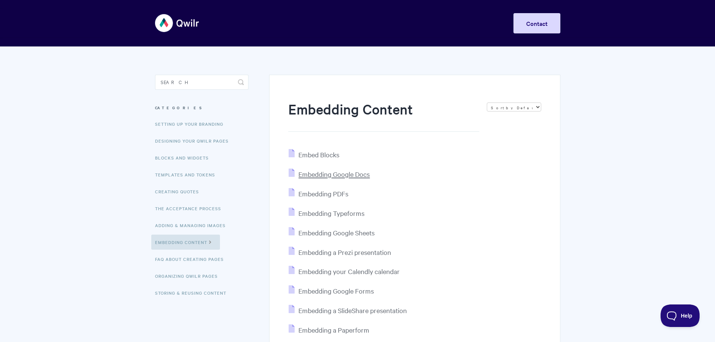
click at [356, 173] on span "Embedding Google Docs" at bounding box center [333, 174] width 71 height 9
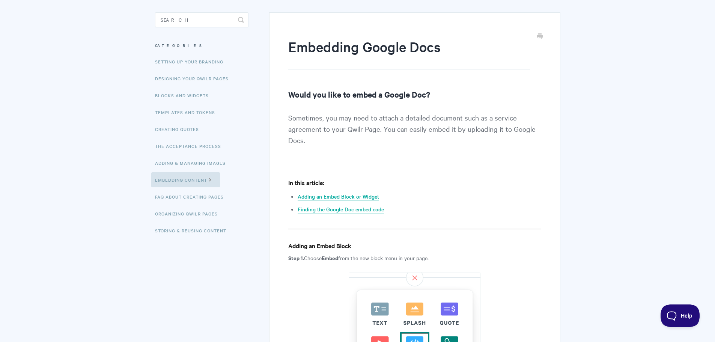
scroll to position [75, 0]
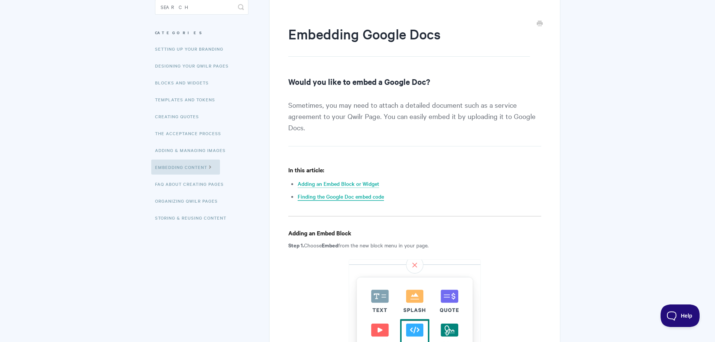
click at [353, 198] on link "Finding the Google Doc embed code" at bounding box center [340, 196] width 86 height 8
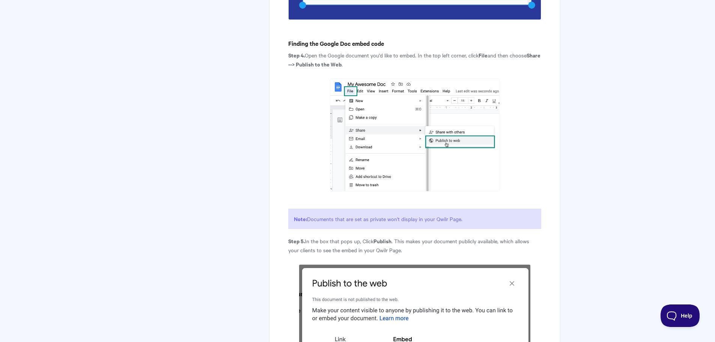
scroll to position [1274, 0]
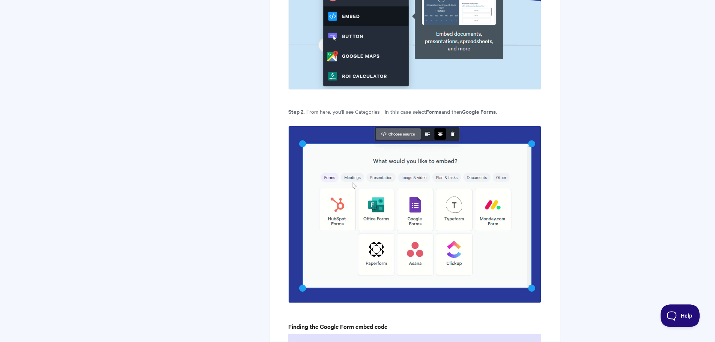
scroll to position [1050, 0]
